Goal: Understand process/instructions

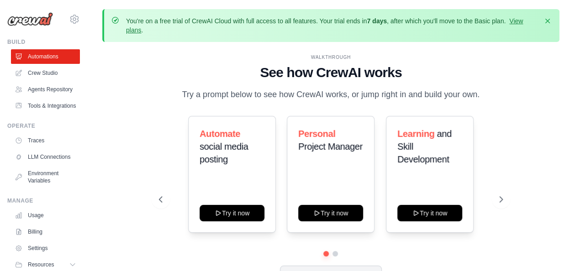
scroll to position [40, 0]
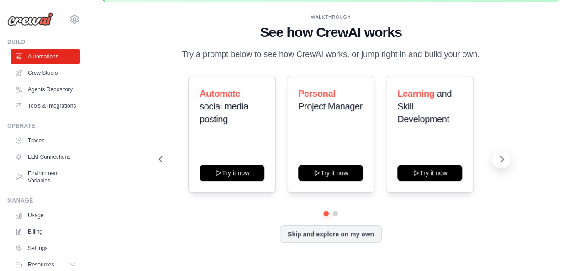
click at [502, 164] on icon at bounding box center [501, 159] width 9 height 9
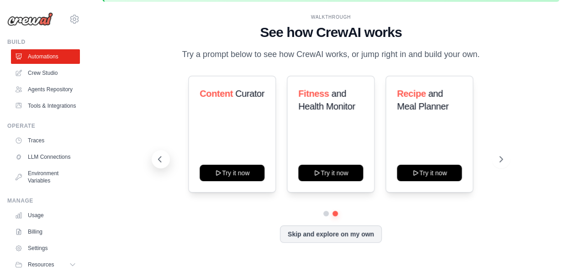
click at [166, 168] on button at bounding box center [160, 159] width 18 height 18
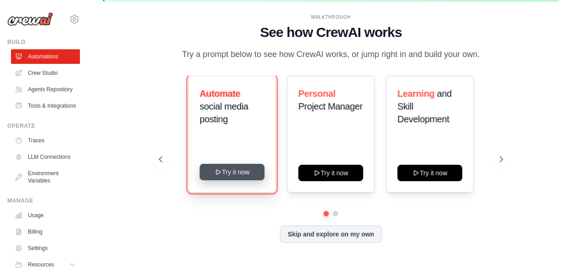
click at [250, 179] on button "Try it now" at bounding box center [231, 172] width 65 height 16
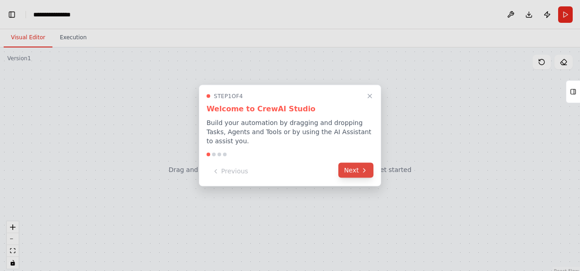
click at [350, 167] on button "Next" at bounding box center [356, 170] width 35 height 15
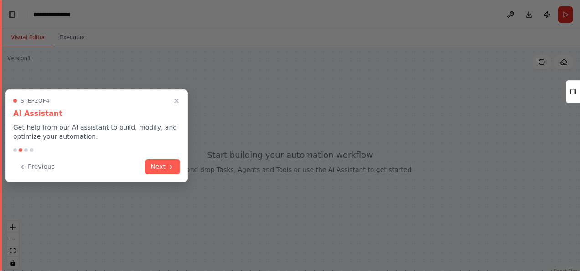
scroll to position [1526, 0]
click at [165, 163] on button "Next" at bounding box center [162, 165] width 35 height 15
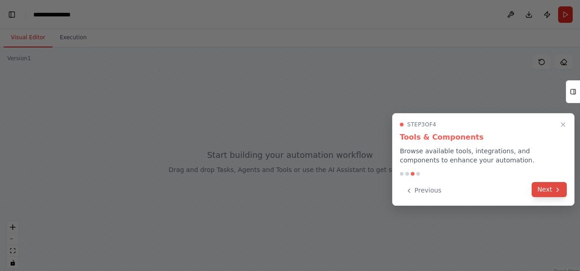
scroll to position [1568, 0]
click at [563, 187] on button "Next" at bounding box center [549, 189] width 35 height 15
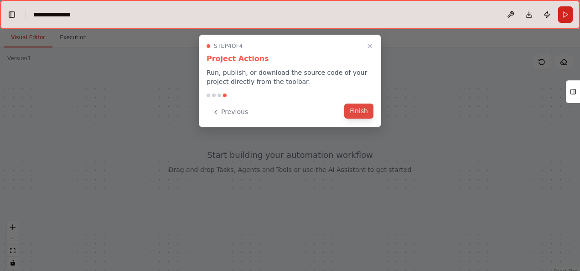
click at [367, 115] on button "Finish" at bounding box center [359, 111] width 29 height 15
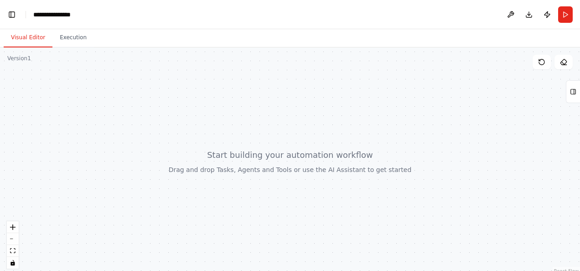
click at [27, 44] on button "Visual Editor" at bounding box center [28, 37] width 49 height 19
click at [60, 38] on button "Execution" at bounding box center [73, 37] width 42 height 19
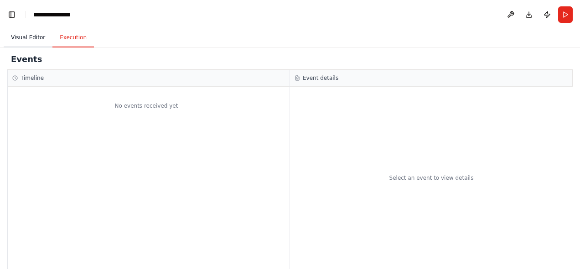
click at [26, 39] on button "Visual Editor" at bounding box center [28, 37] width 49 height 19
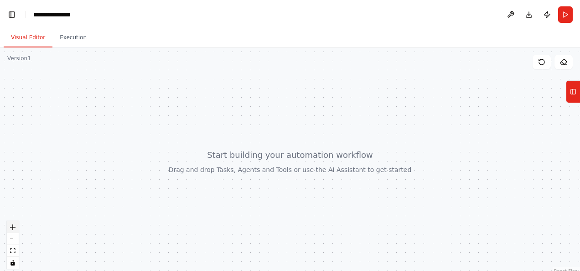
click at [16, 225] on button "zoom in" at bounding box center [13, 227] width 12 height 12
click at [274, 171] on div at bounding box center [290, 161] width 580 height 228
click at [578, 92] on button "Tools" at bounding box center [573, 91] width 14 height 23
click at [577, 95] on button "Tools" at bounding box center [573, 91] width 14 height 23
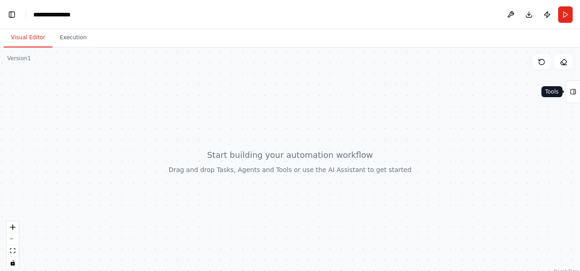
click at [577, 95] on button "Tools" at bounding box center [573, 91] width 14 height 23
click at [33, 14] on div "**********" at bounding box center [56, 14] width 46 height 9
click at [10, 14] on button "Toggle Left Sidebar" at bounding box center [11, 14] width 13 height 13
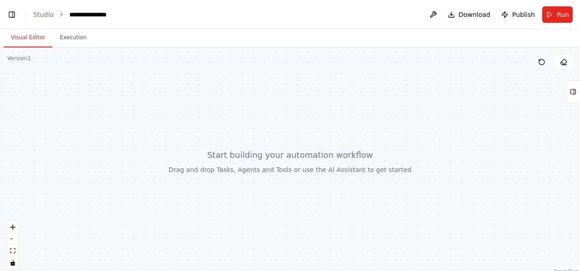
click at [543, 65] on icon at bounding box center [541, 61] width 7 height 7
click at [575, 96] on icon at bounding box center [573, 91] width 6 height 15
click at [567, 65] on icon at bounding box center [563, 61] width 7 height 7
click at [324, 113] on div at bounding box center [290, 161] width 580 height 228
drag, startPoint x: 290, startPoint y: 166, endPoint x: 298, endPoint y: 130, distance: 36.0
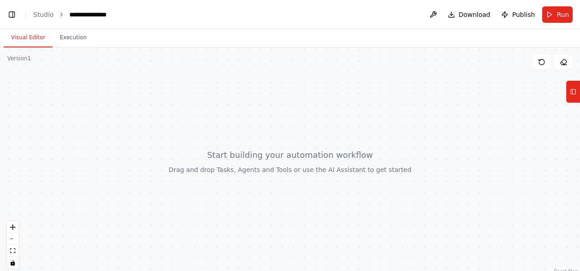
click at [298, 130] on div at bounding box center [290, 161] width 580 height 228
drag, startPoint x: 195, startPoint y: 175, endPoint x: 203, endPoint y: 183, distance: 10.3
click at [203, 183] on div at bounding box center [290, 161] width 580 height 228
